Goal: Navigation & Orientation: Find specific page/section

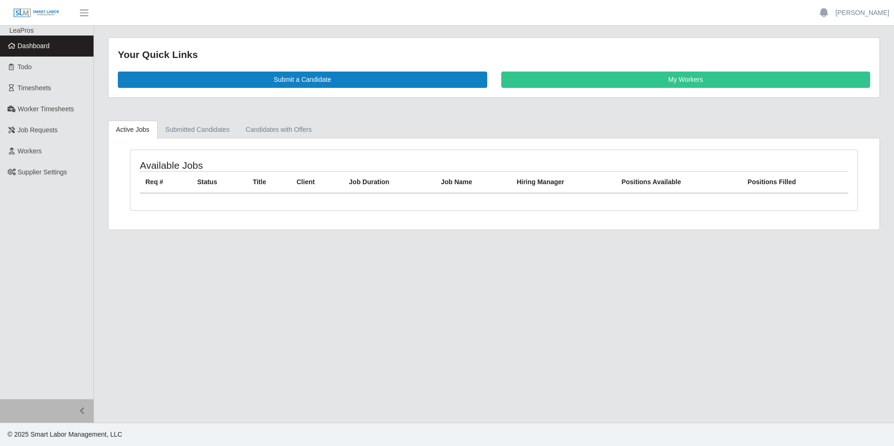
drag, startPoint x: 21, startPoint y: 42, endPoint x: 59, endPoint y: 42, distance: 38.4
click at [21, 42] on span "Dashboard" at bounding box center [34, 45] width 32 height 7
click at [25, 44] on span "Dashboard" at bounding box center [34, 45] width 32 height 7
